Goal: Information Seeking & Learning: Learn about a topic

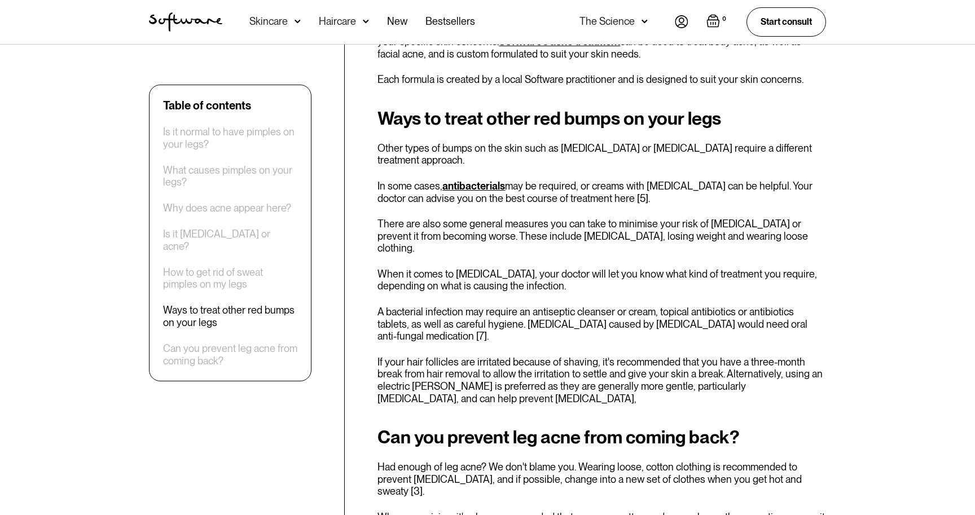
scroll to position [1907, 0]
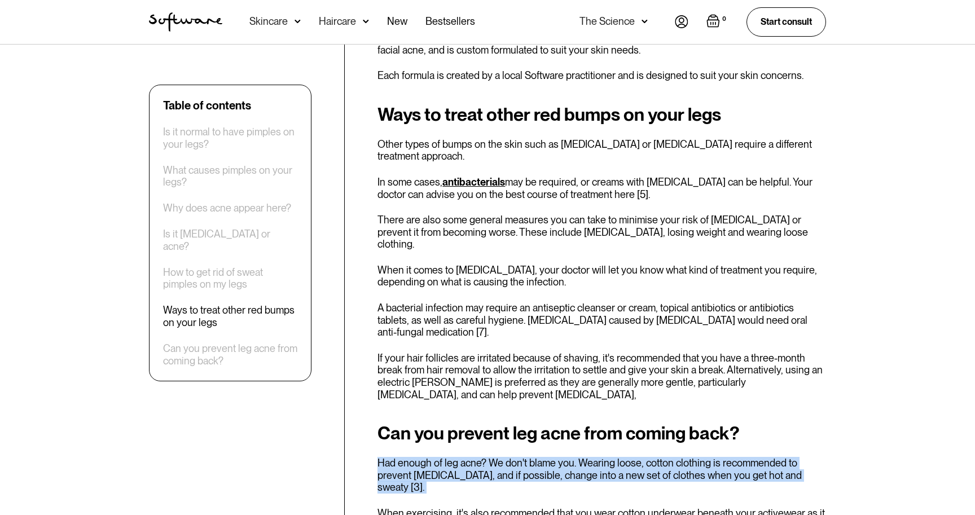
drag, startPoint x: 420, startPoint y: 380, endPoint x: 410, endPoint y: 428, distance: 48.4
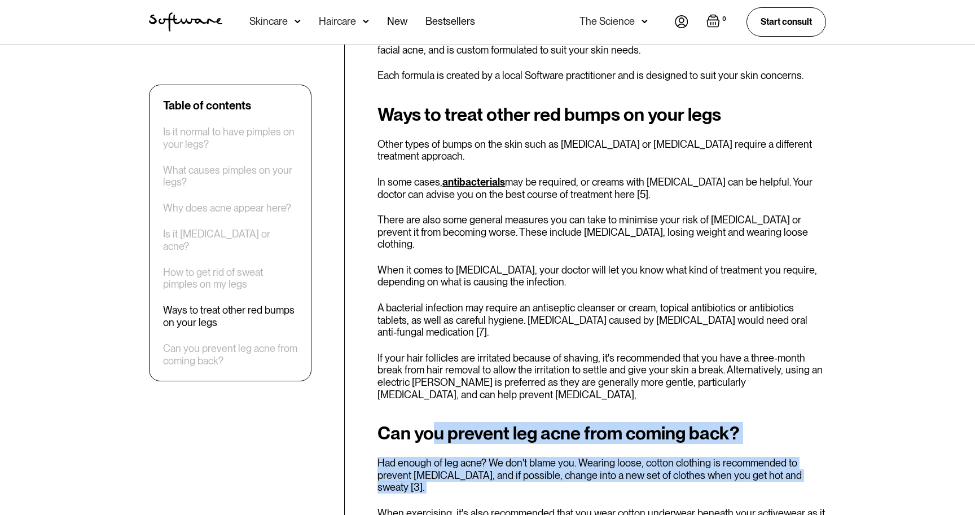
drag, startPoint x: 433, startPoint y: 363, endPoint x: 420, endPoint y: 424, distance: 62.9
drag, startPoint x: 441, startPoint y: 374, endPoint x: 431, endPoint y: 416, distance: 43.4
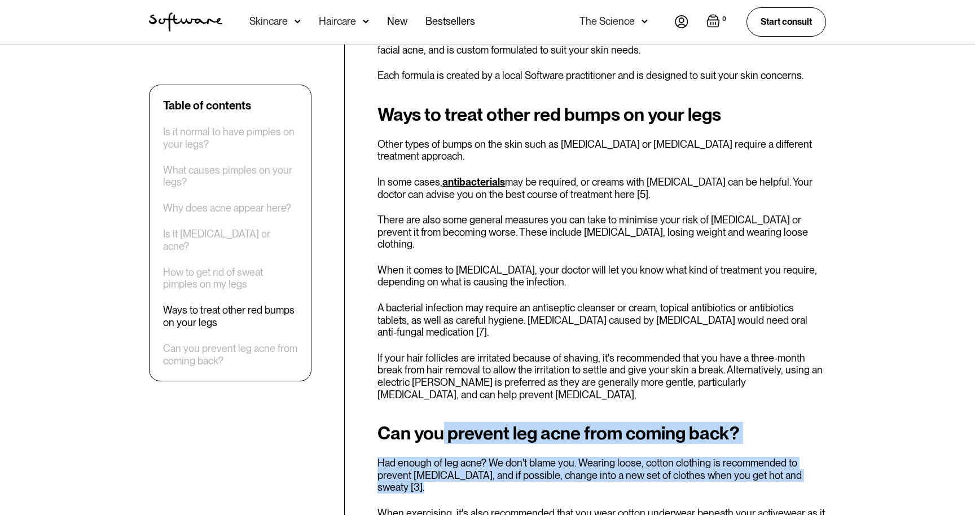
click at [431, 457] on p "Had enough of leg acne? We don't blame you. Wearing loose, cotton clothing is r…" at bounding box center [601, 475] width 449 height 37
drag, startPoint x: 447, startPoint y: 370, endPoint x: 438, endPoint y: 419, distance: 49.9
click at [438, 457] on p "Had enough of leg acne? We don't blame you. Wearing loose, cotton clothing is r…" at bounding box center [601, 475] width 449 height 37
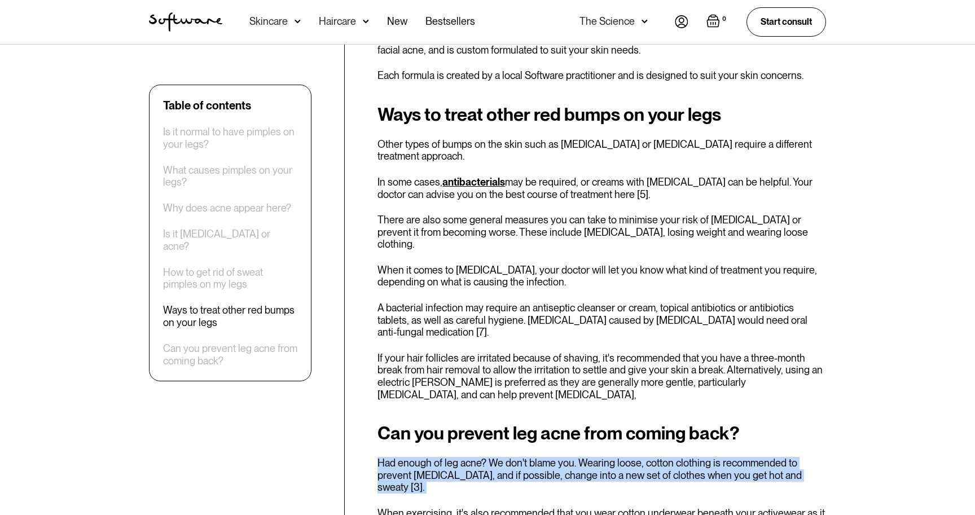
drag, startPoint x: 450, startPoint y: 378, endPoint x: 442, endPoint y: 423, distance: 45.9
drag, startPoint x: 454, startPoint y: 389, endPoint x: 442, endPoint y: 433, distance: 44.9
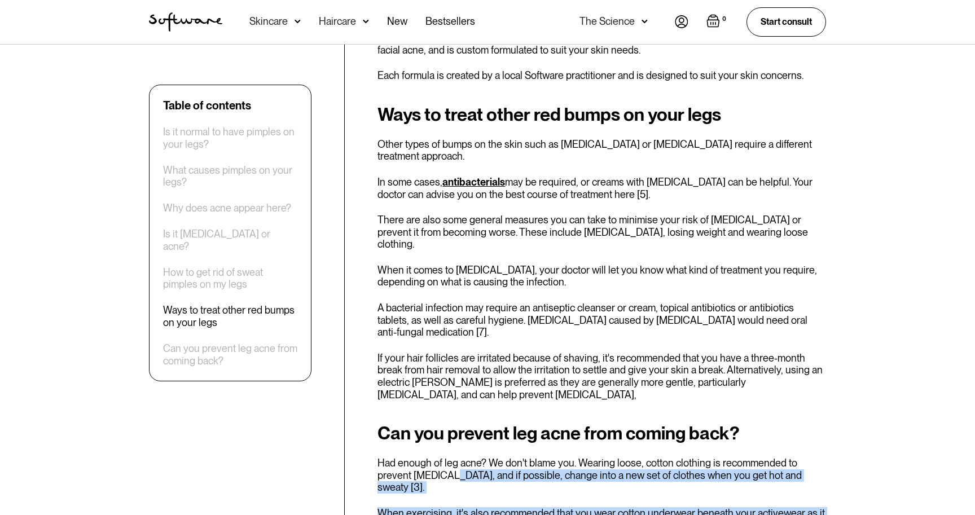
drag, startPoint x: 449, startPoint y: 427, endPoint x: 442, endPoint y: 469, distance: 42.9
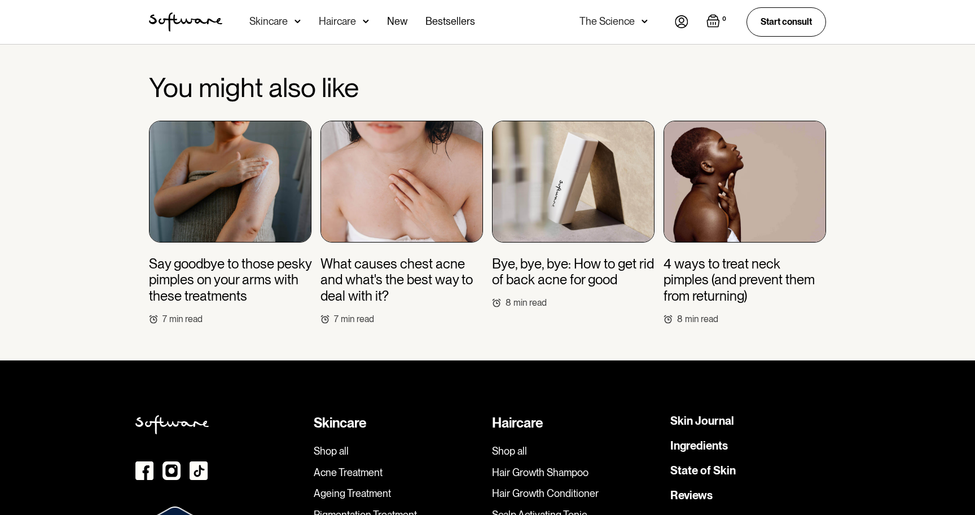
scroll to position [2939, 0]
